Goal: Task Accomplishment & Management: Use online tool/utility

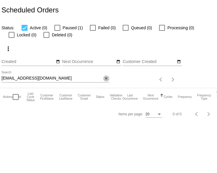
click at [106, 81] on mat-icon "close" at bounding box center [106, 78] width 4 height 5
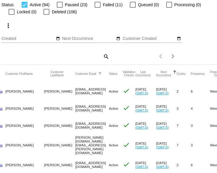
scroll to position [0, 54]
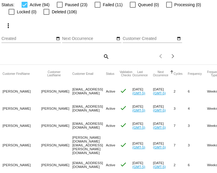
click at [103, 61] on mat-icon "search" at bounding box center [105, 56] width 7 height 9
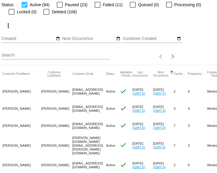
click at [49, 58] on input "Search" at bounding box center [55, 55] width 108 height 5
paste input "kingeswife@gmail.com"
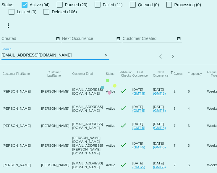
scroll to position [0, 0]
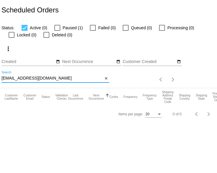
type input "kingeswife@gmail.com"
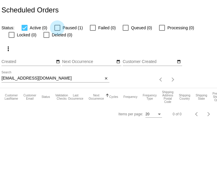
click at [60, 29] on div at bounding box center [57, 28] width 6 height 6
click at [57, 31] on input "Paused (1)" at bounding box center [57, 31] width 0 height 0
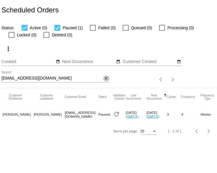
click at [107, 81] on mat-icon "close" at bounding box center [106, 78] width 4 height 5
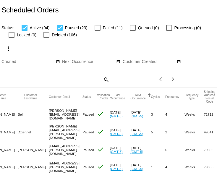
click at [63, 30] on div at bounding box center [60, 28] width 6 height 6
click at [60, 31] on input "Paused (23)" at bounding box center [59, 31] width 0 height 0
checkbox input "false"
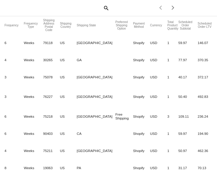
scroll to position [0, 258]
drag, startPoint x: 173, startPoint y: 47, endPoint x: 181, endPoint y: 94, distance: 47.7
drag, startPoint x: 185, startPoint y: 99, endPoint x: 174, endPoint y: 49, distance: 50.6
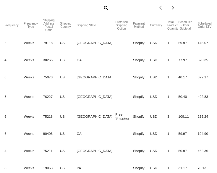
click at [178, 49] on mat-cell "59.97" at bounding box center [187, 42] width 19 height 17
